Goal: Navigation & Orientation: Find specific page/section

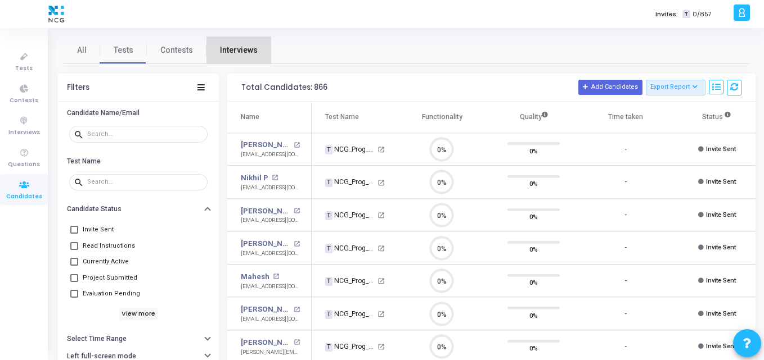
click at [261, 47] on link "Interviews" at bounding box center [238, 50] width 65 height 27
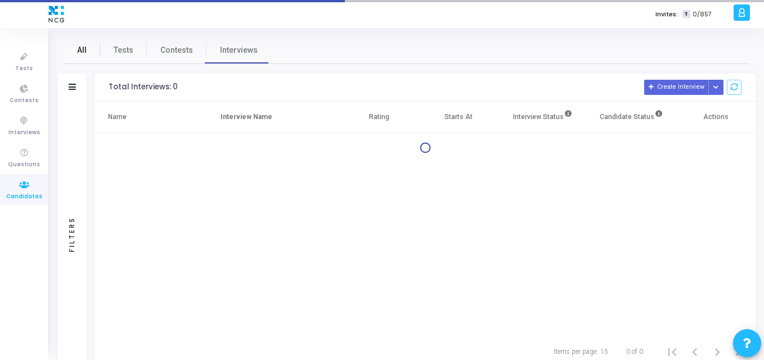
click at [75, 49] on div "All Tests Contests Interviews Filters Filters Interview Name: search Candidate …" at bounding box center [406, 202] width 714 height 348
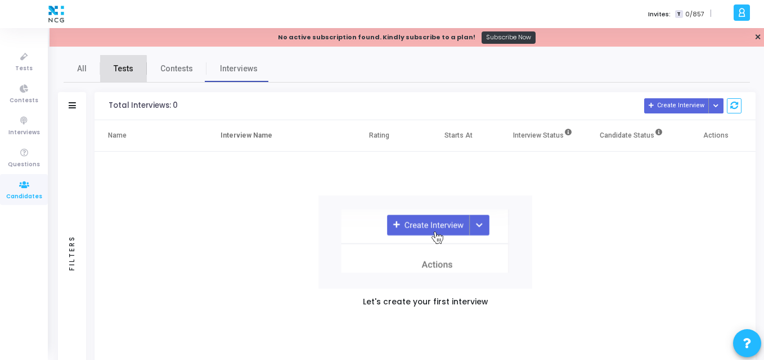
click at [112, 70] on link "Tests" at bounding box center [123, 68] width 47 height 27
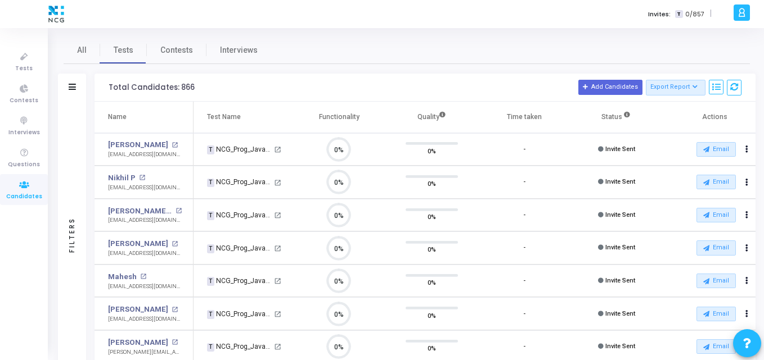
click at [229, 94] on h3 "Total Candidates: 866 Add Candidates Export Report Name Test/Contest Questions …" at bounding box center [425, 88] width 633 height 16
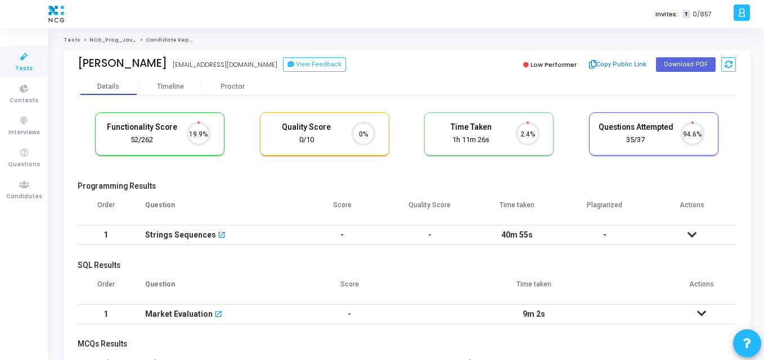
scroll to position [24, 29]
click at [239, 197] on th "Question" at bounding box center [216, 209] width 165 height 31
